Goal: Communication & Community: Answer question/provide support

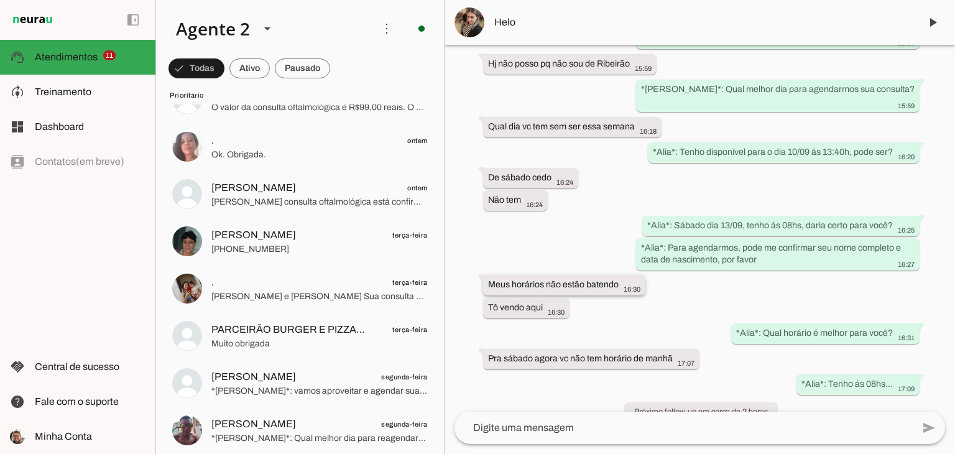
scroll to position [875, 0]
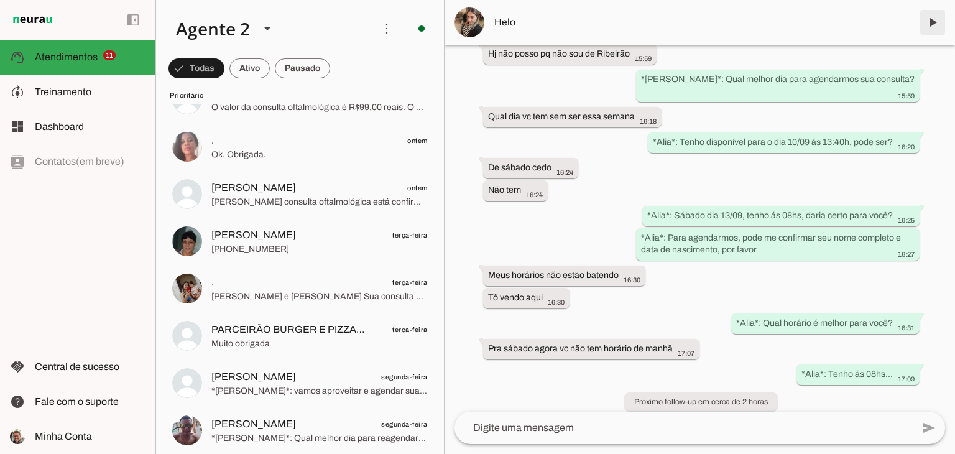
click at [928, 24] on span at bounding box center [932, 22] width 30 height 30
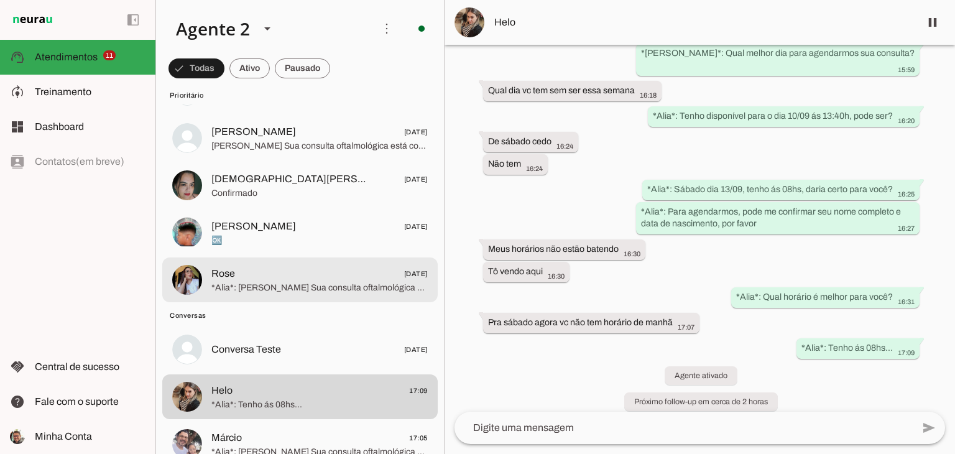
scroll to position [552, 0]
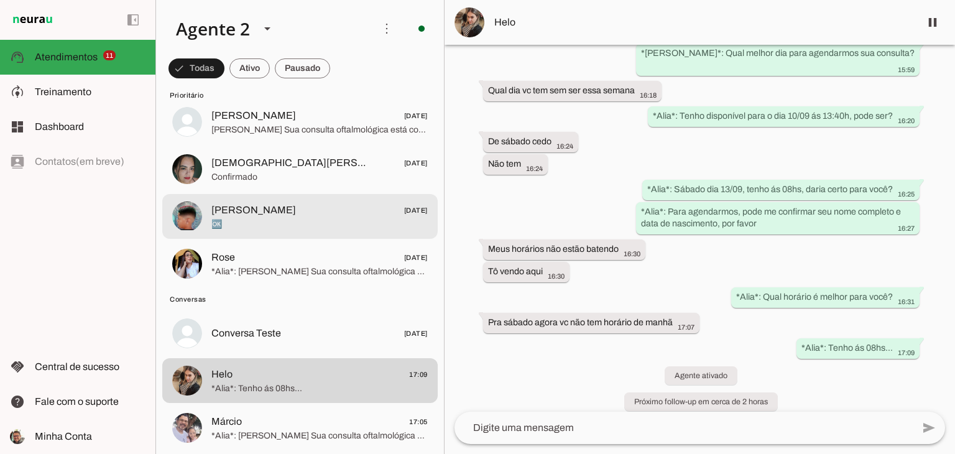
click at [275, 224] on span "🆗" at bounding box center [319, 224] width 216 height 12
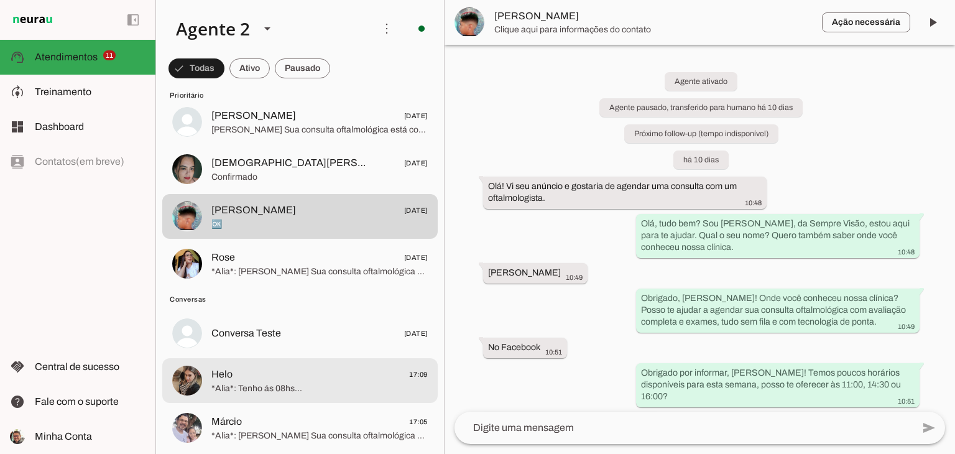
click at [288, 380] on span "Helo 17:09" at bounding box center [319, 375] width 216 height 16
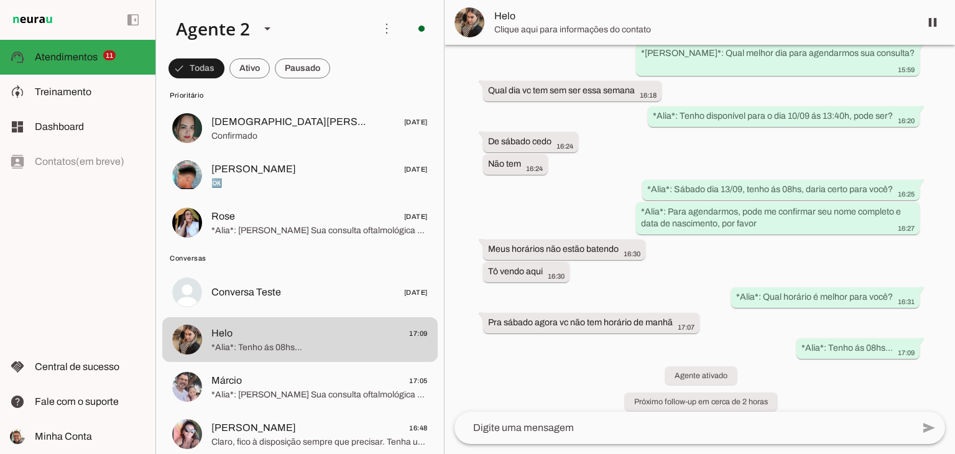
scroll to position [614, 0]
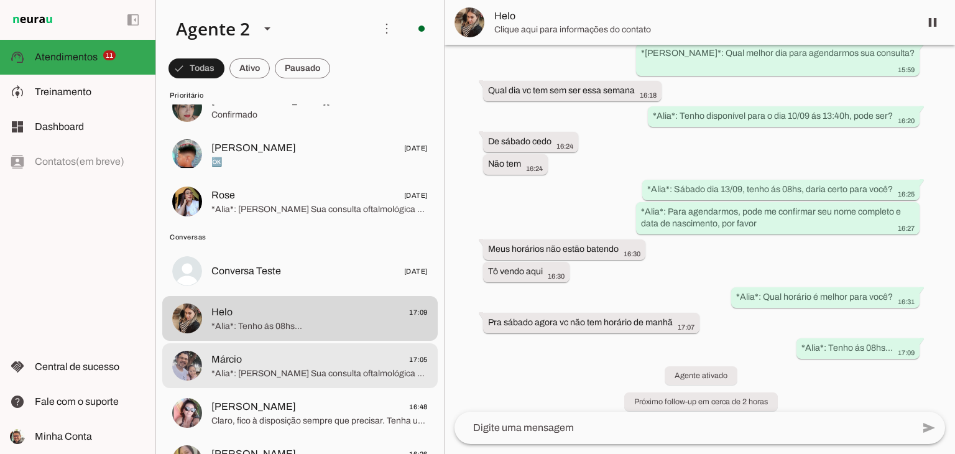
click at [291, 363] on span "Márcio 17:05" at bounding box center [319, 360] width 216 height 16
